Goal: Transaction & Acquisition: Purchase product/service

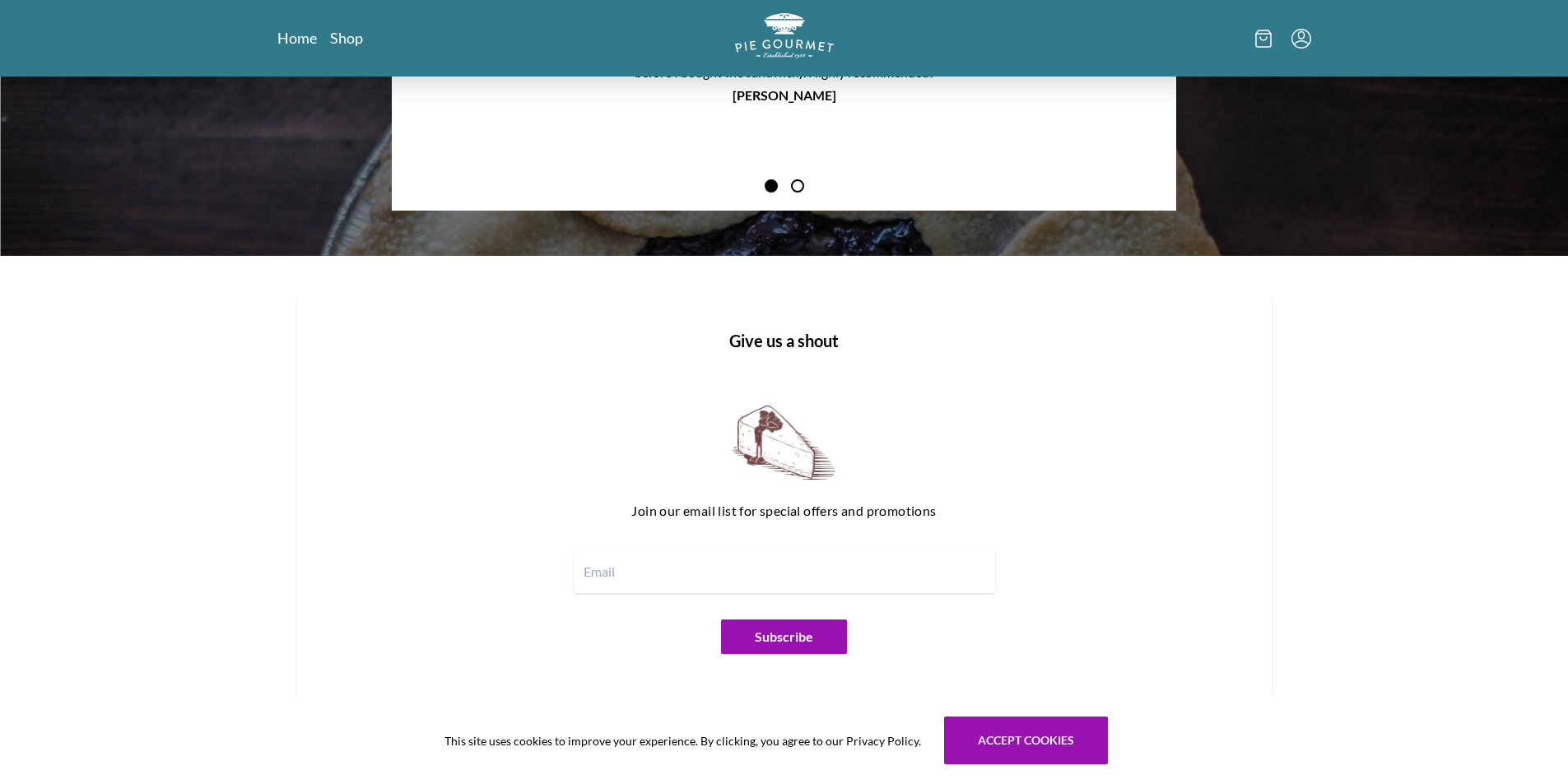
scroll to position [1813, 0]
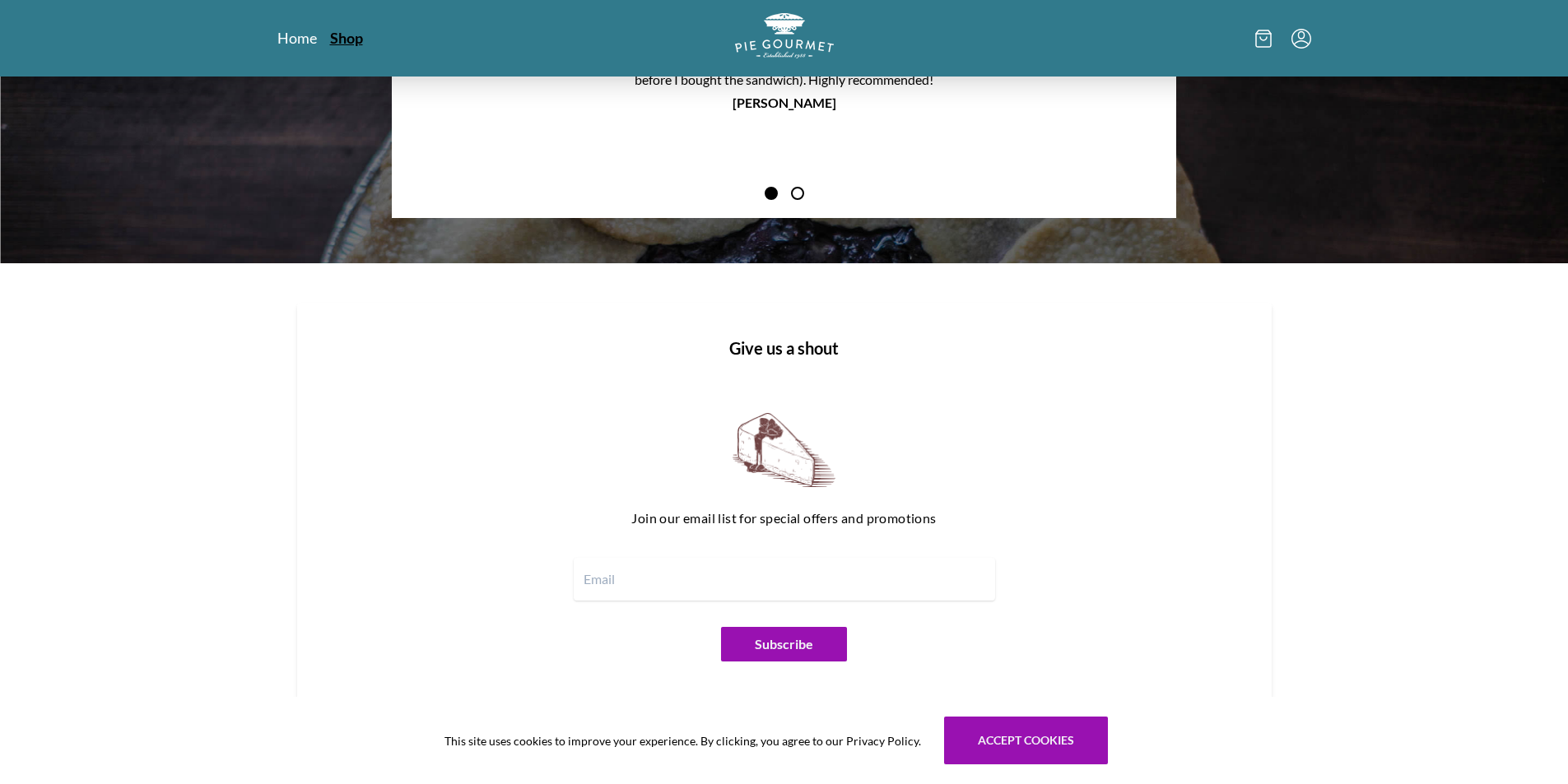
click at [337, 35] on link "Shop" at bounding box center [346, 37] width 33 height 20
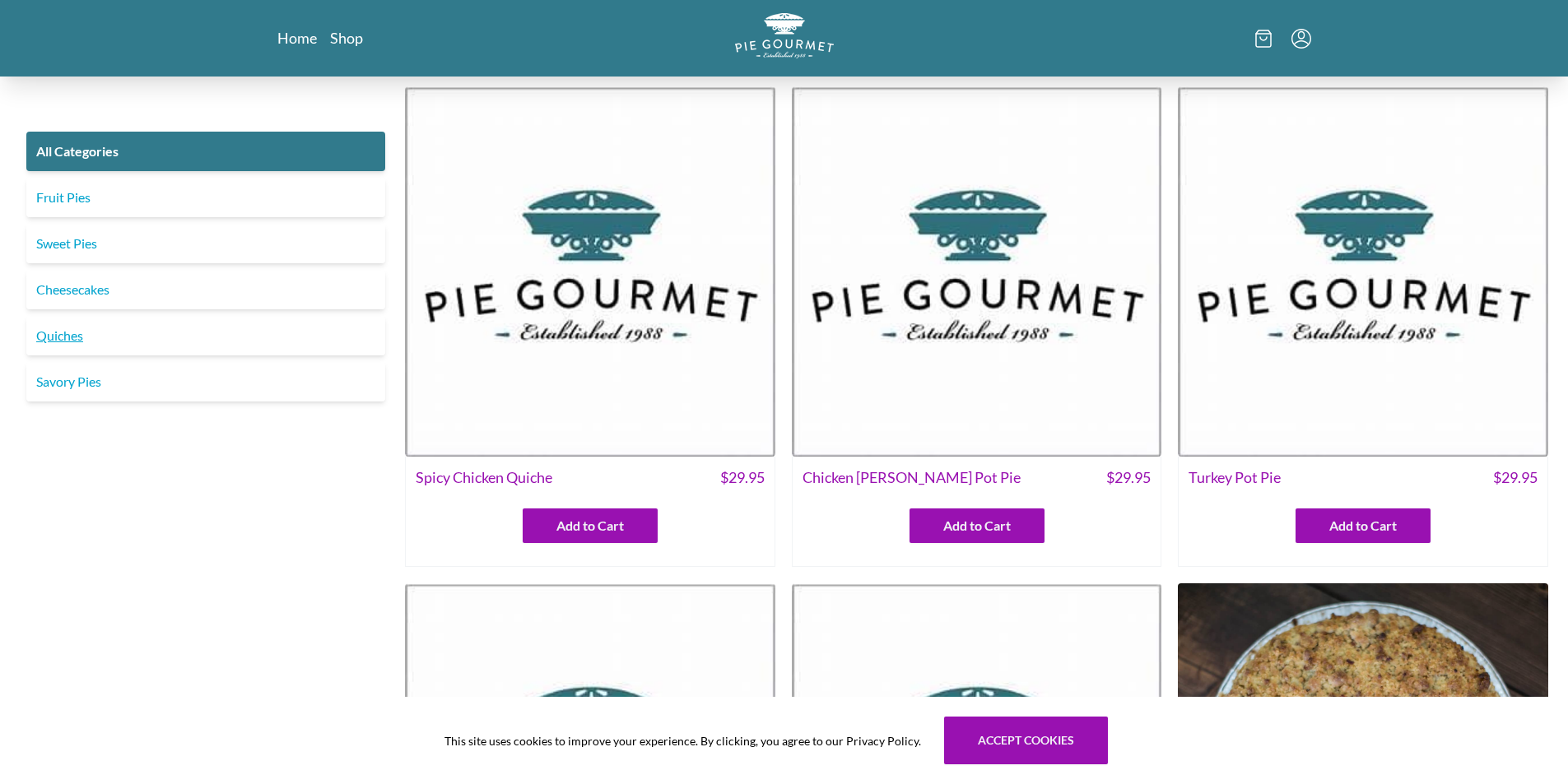
click at [248, 338] on link "Quiches" at bounding box center [206, 335] width 359 height 39
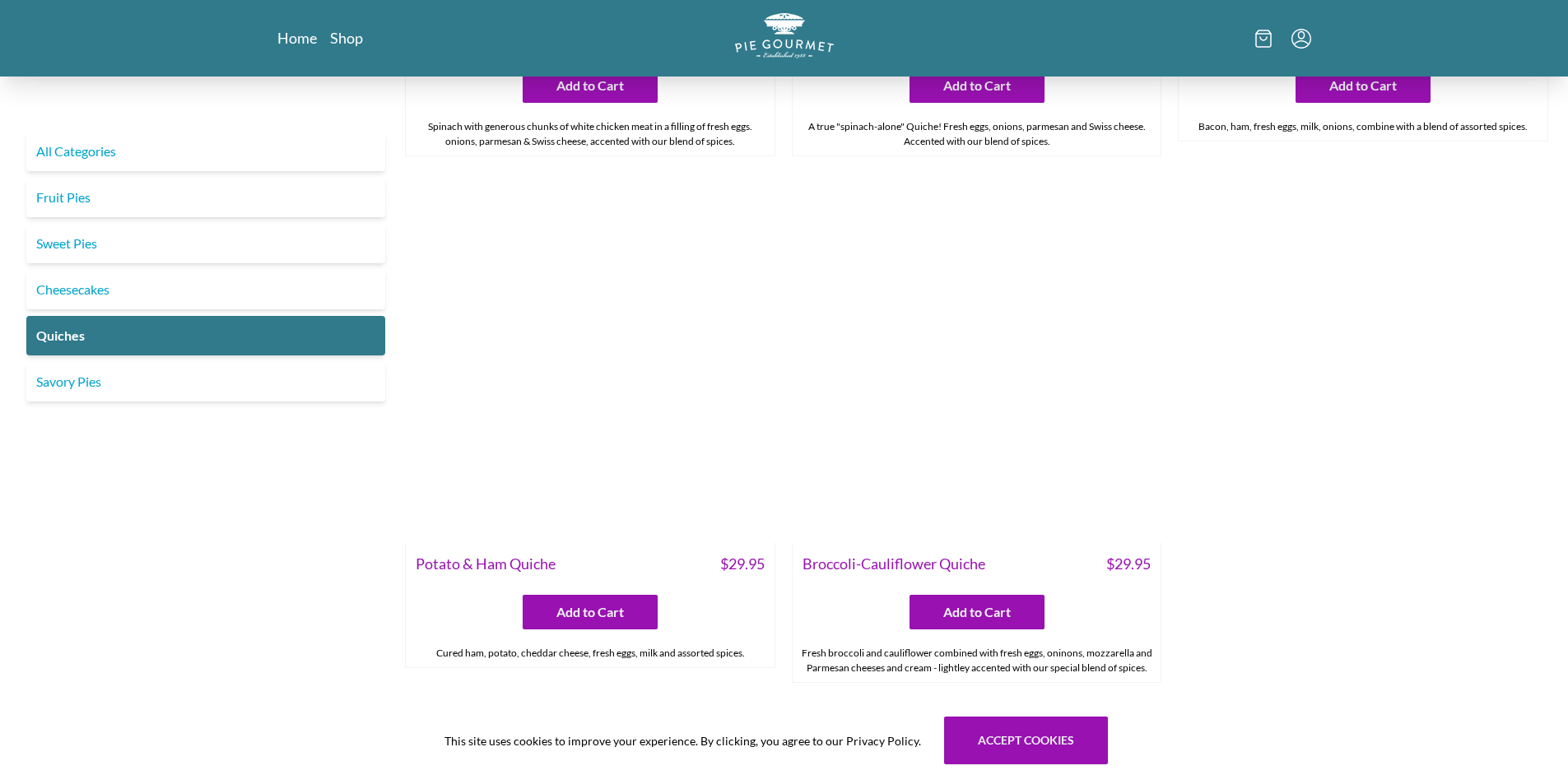
scroll to position [712, 0]
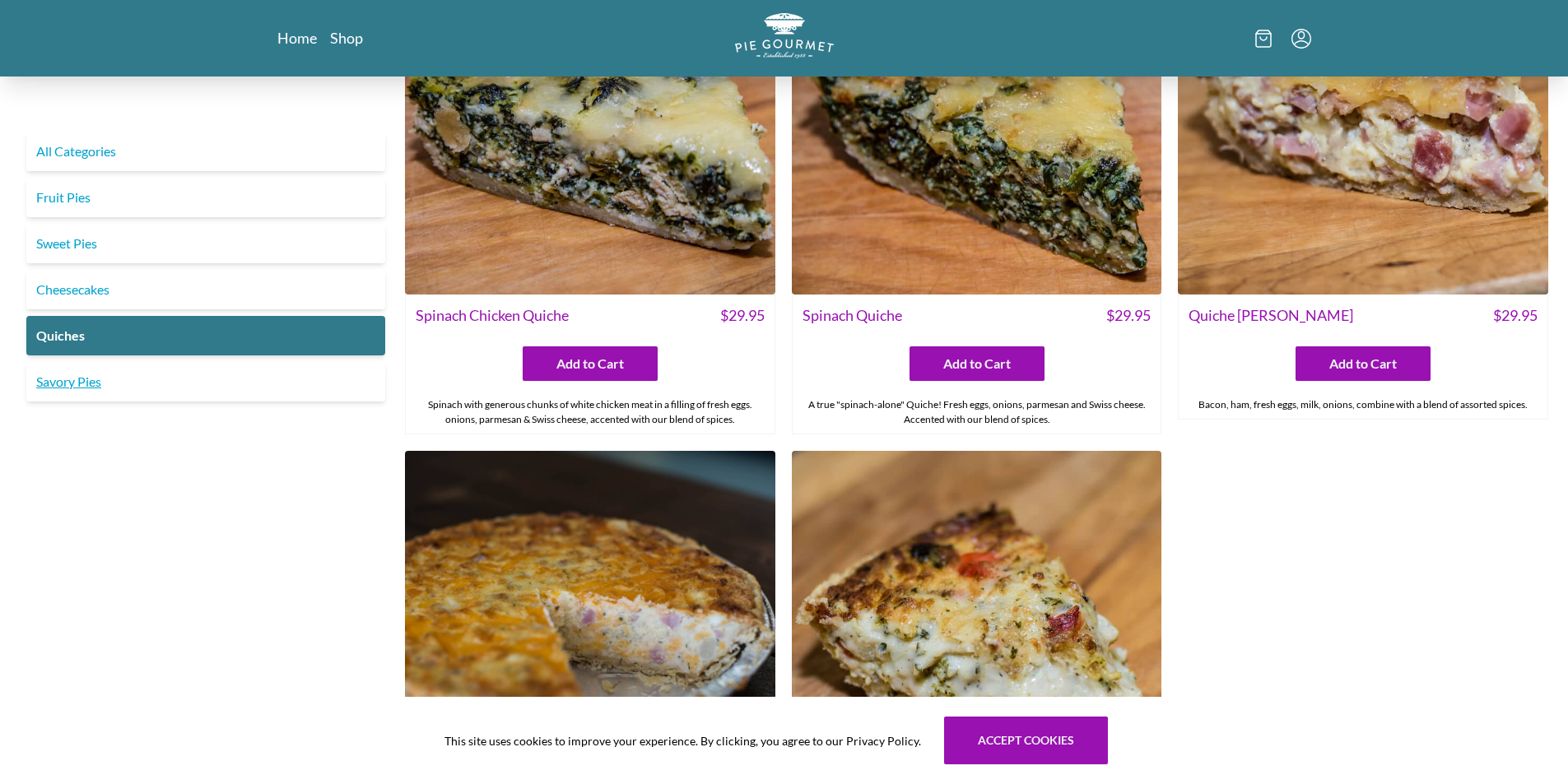
click at [97, 382] on link "Savory Pies" at bounding box center [206, 381] width 359 height 39
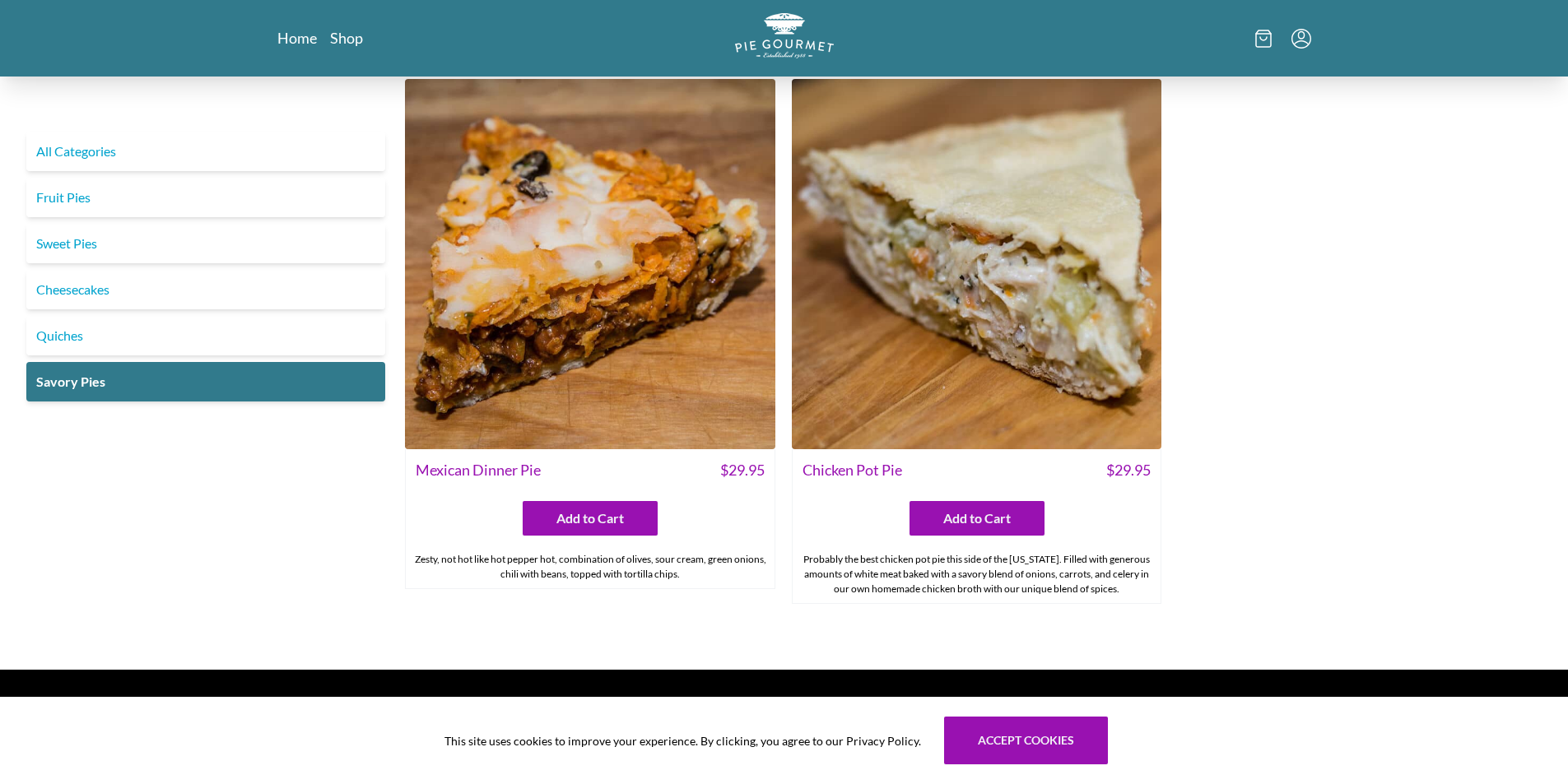
scroll to position [1124, 0]
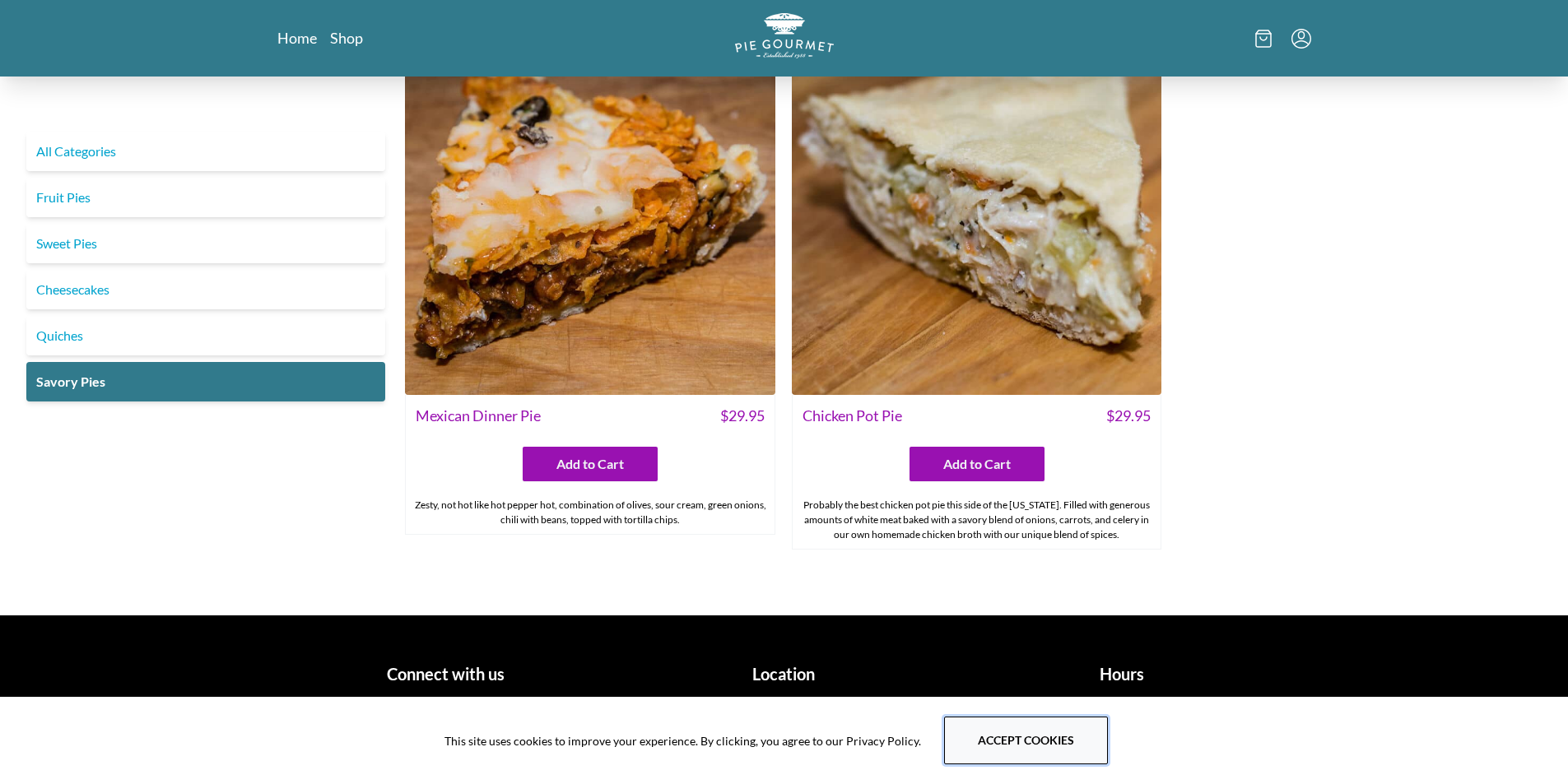
click at [1032, 742] on button "Accept cookies" at bounding box center [1026, 740] width 164 height 48
